Goal: Task Accomplishment & Management: Use online tool/utility

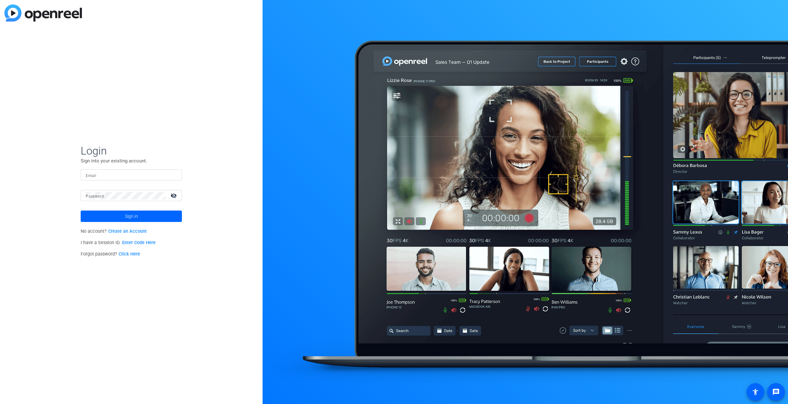
click at [103, 175] on input "Email" at bounding box center [131, 175] width 91 height 8
type input "[EMAIL_ADDRESS][DOMAIN_NAME]"
click at [81, 210] on button "Sign in" at bounding box center [131, 215] width 101 height 11
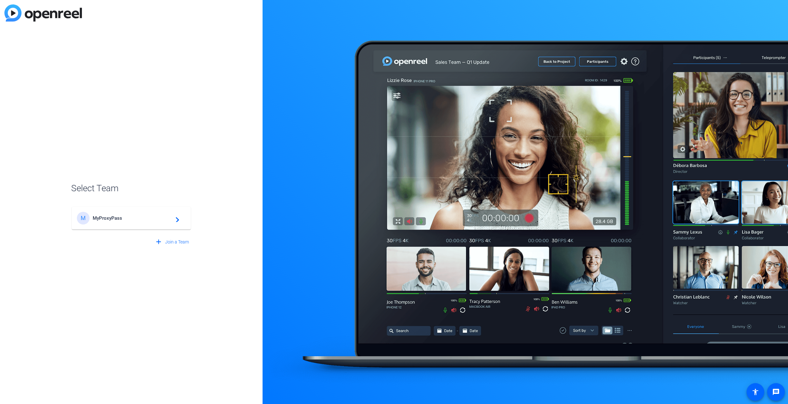
click at [108, 216] on span "MyProxyPass" at bounding box center [132, 218] width 79 height 6
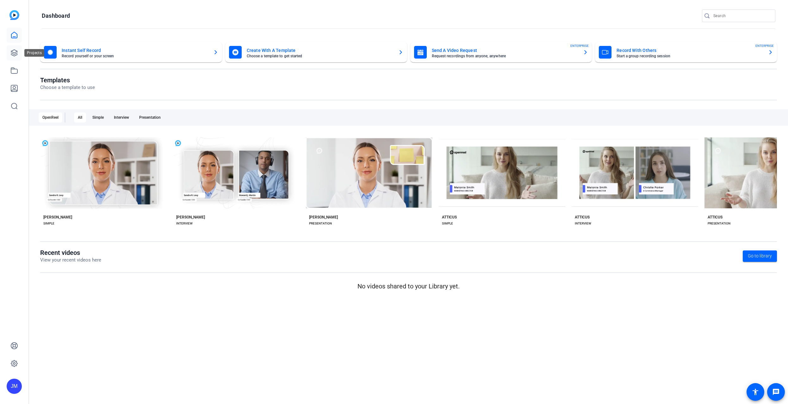
click at [21, 54] on link at bounding box center [14, 52] width 15 height 15
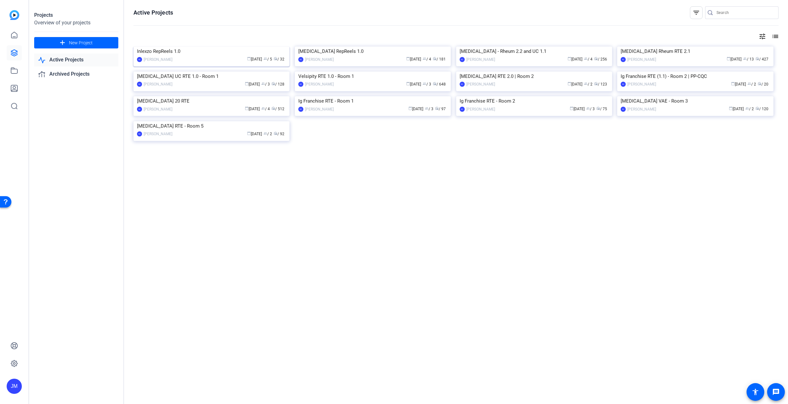
click at [162, 47] on img at bounding box center [212, 47] width 156 height 0
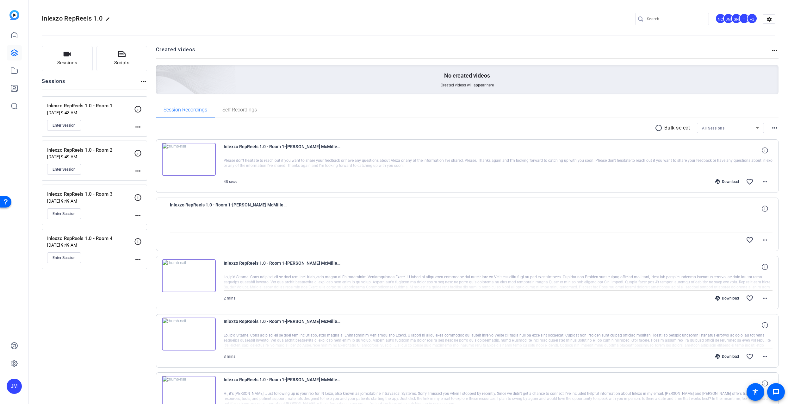
click at [108, 122] on div "Enter Session" at bounding box center [90, 125] width 87 height 11
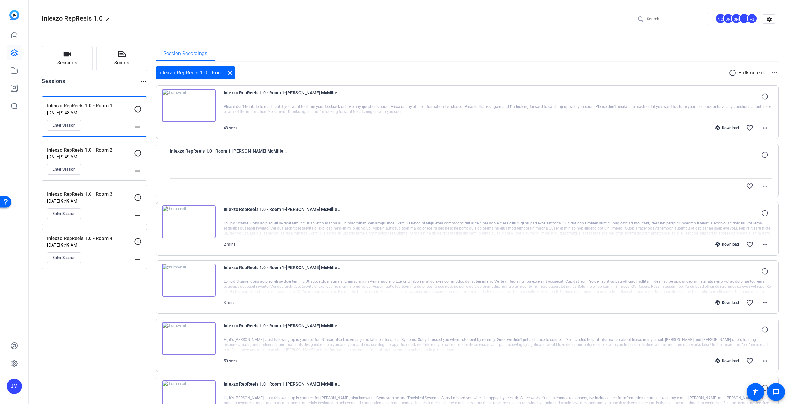
click at [106, 163] on div "Inlexzo RepReels 1.0 - Room 2 [DATE] 9:49 AM Enter Session" at bounding box center [90, 161] width 87 height 28
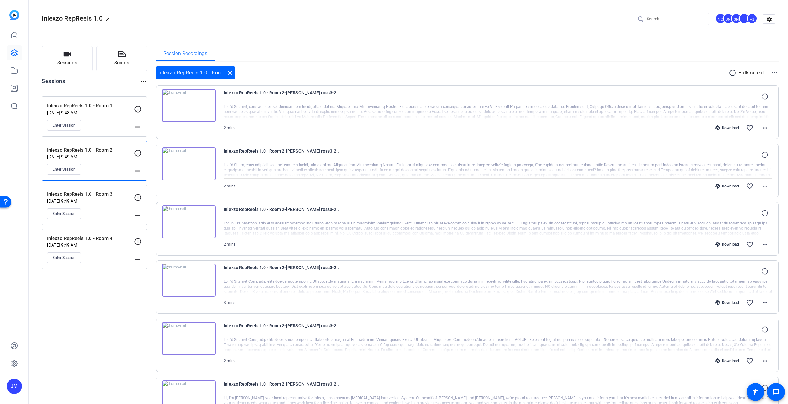
click at [116, 192] on p "Inlexzo RepReels 1.0 - Room 3" at bounding box center [90, 194] width 87 height 7
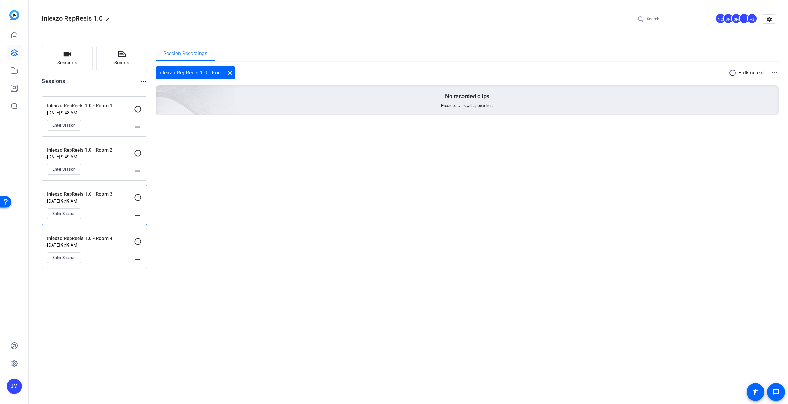
click at [106, 247] on p "[DATE] 9:49 AM" at bounding box center [90, 244] width 87 height 5
click at [107, 209] on div "Enter Session" at bounding box center [90, 213] width 87 height 11
